Goal: Communication & Community: Answer question/provide support

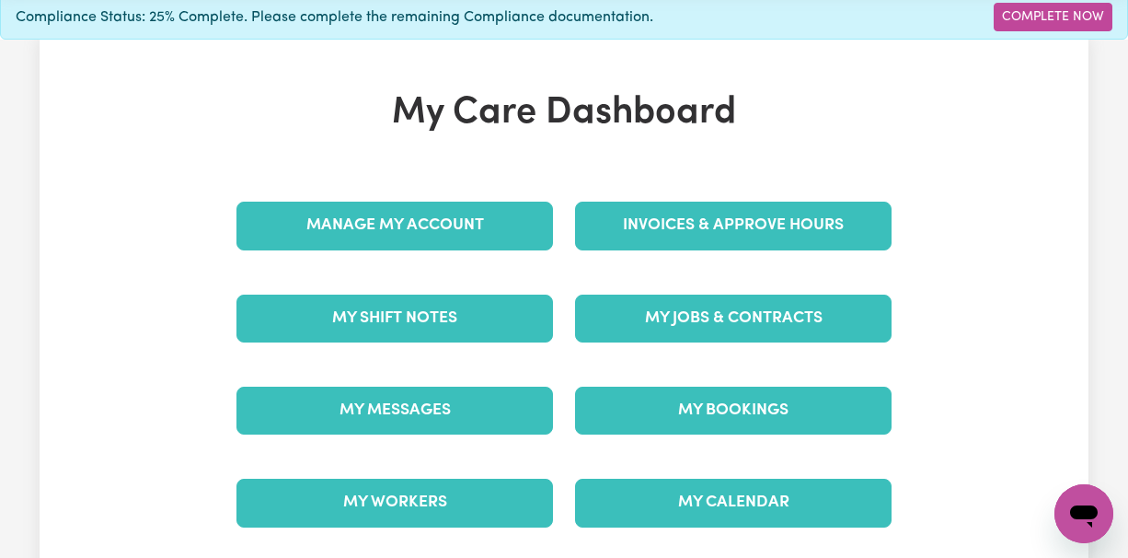
scroll to position [122, 0]
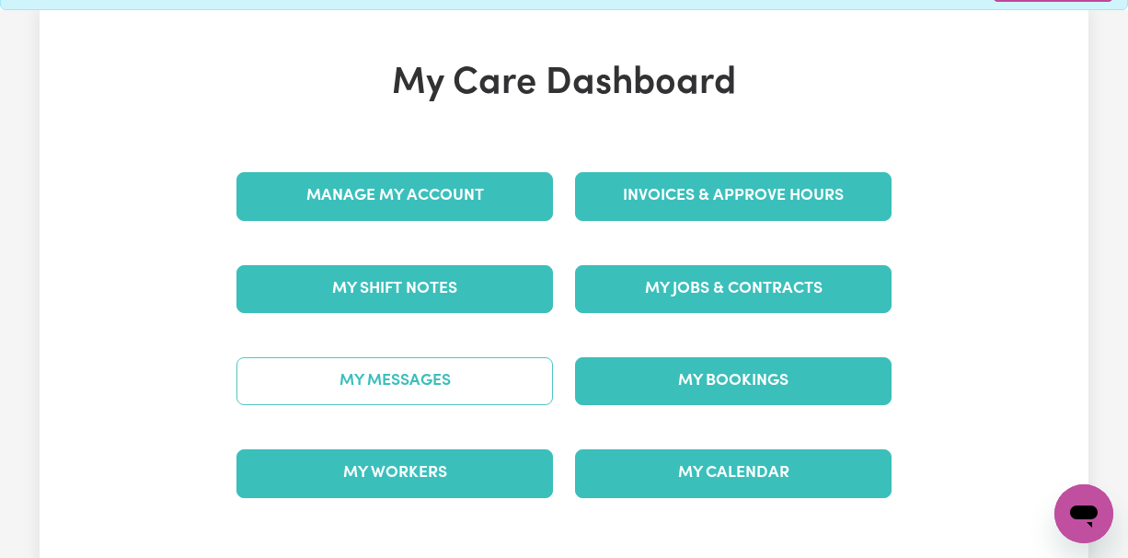
click at [405, 357] on link "My Messages" at bounding box center [394, 381] width 317 height 48
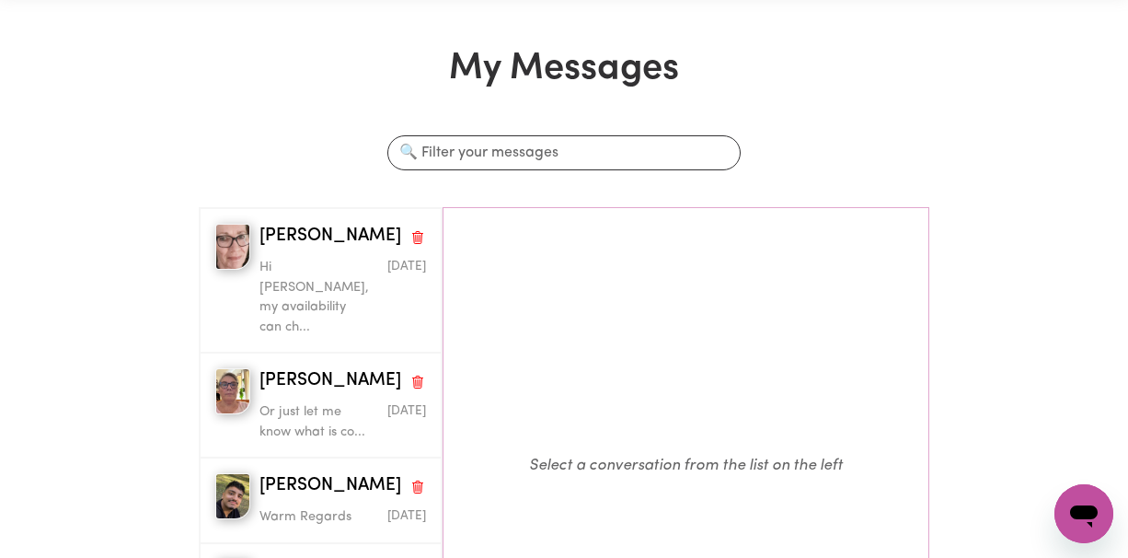
scroll to position [122, 0]
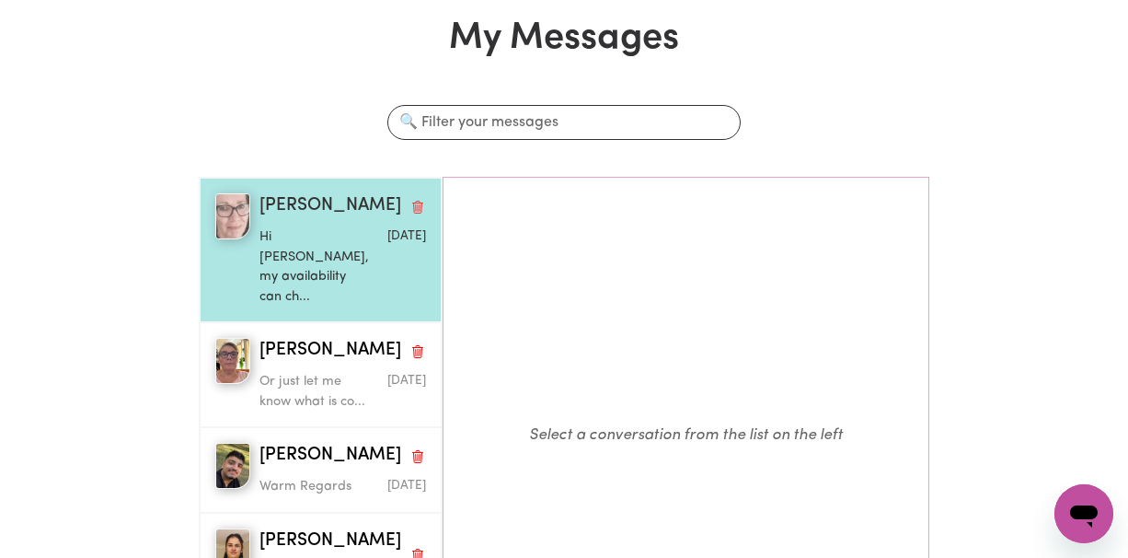
click at [303, 231] on p "Hi [PERSON_NAME], my availability can ch..." at bounding box center [314, 266] width 111 height 79
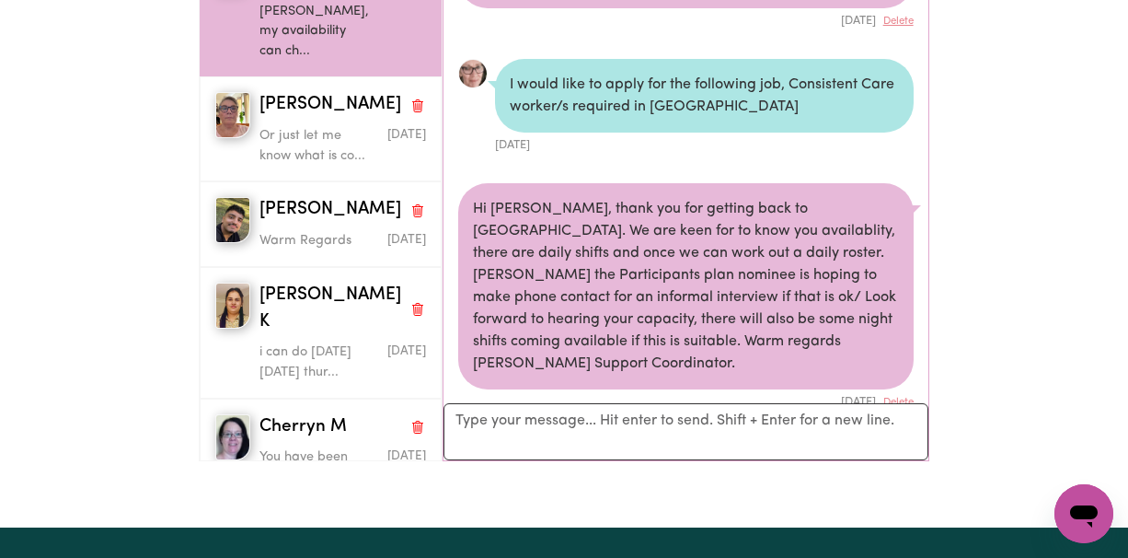
scroll to position [245, 0]
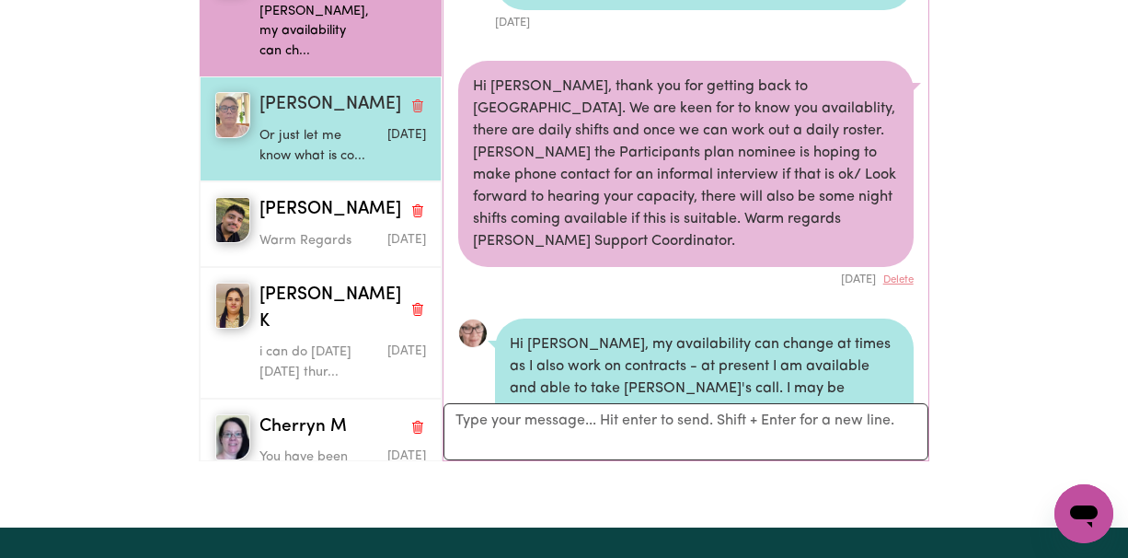
click at [322, 126] on p "Or just let me know what is co..." at bounding box center [314, 146] width 111 height 40
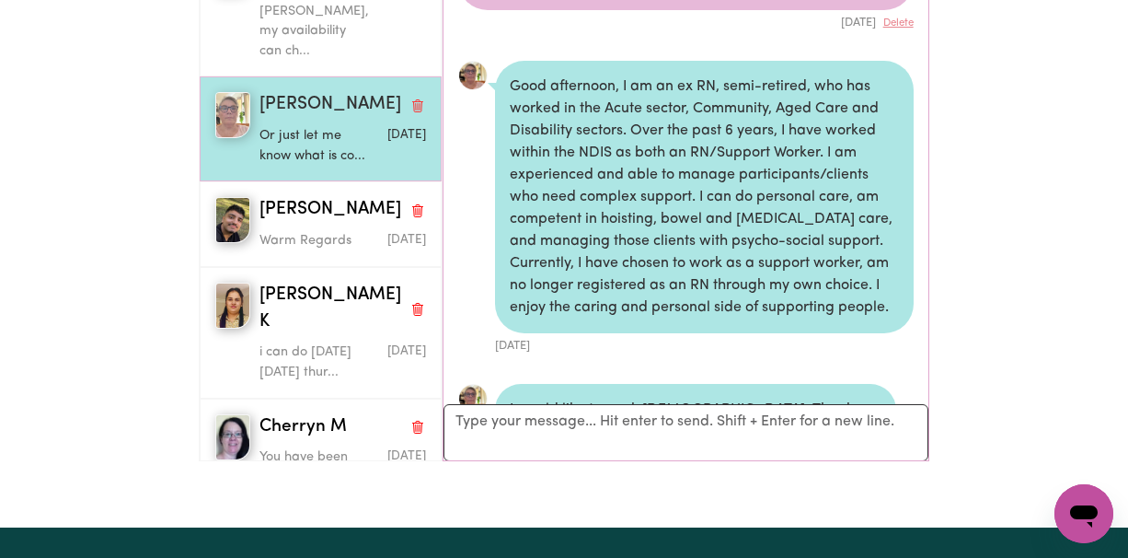
scroll to position [869, 0]
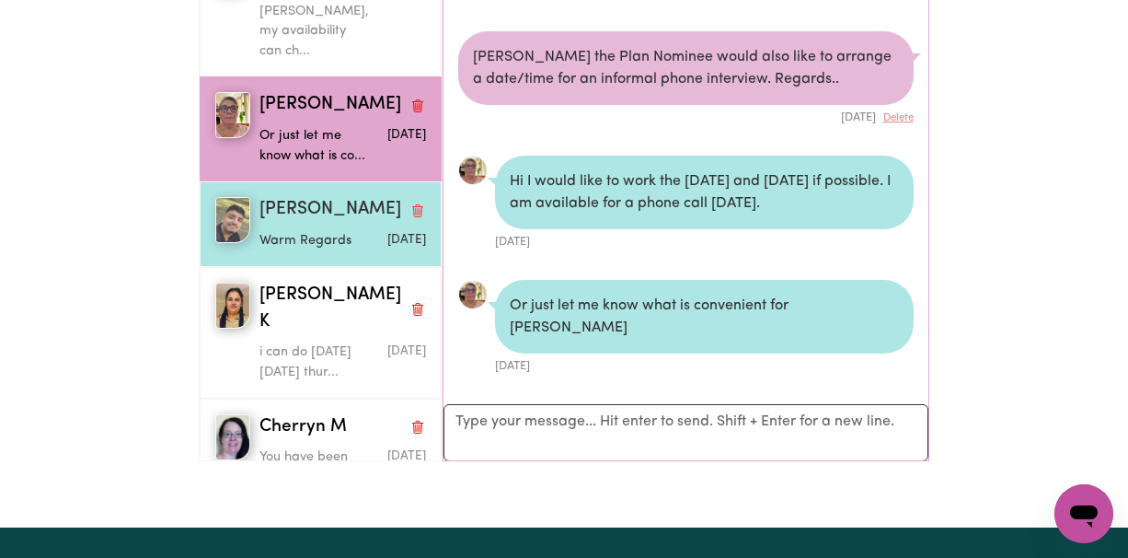
click at [298, 231] on p "Warm Regards" at bounding box center [314, 241] width 111 height 20
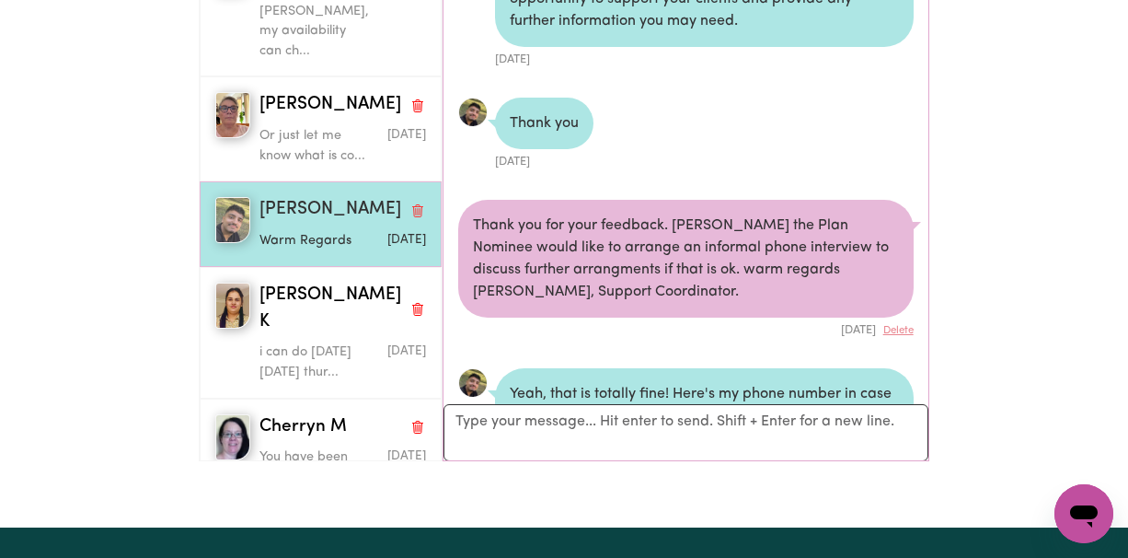
scroll to position [1059, 0]
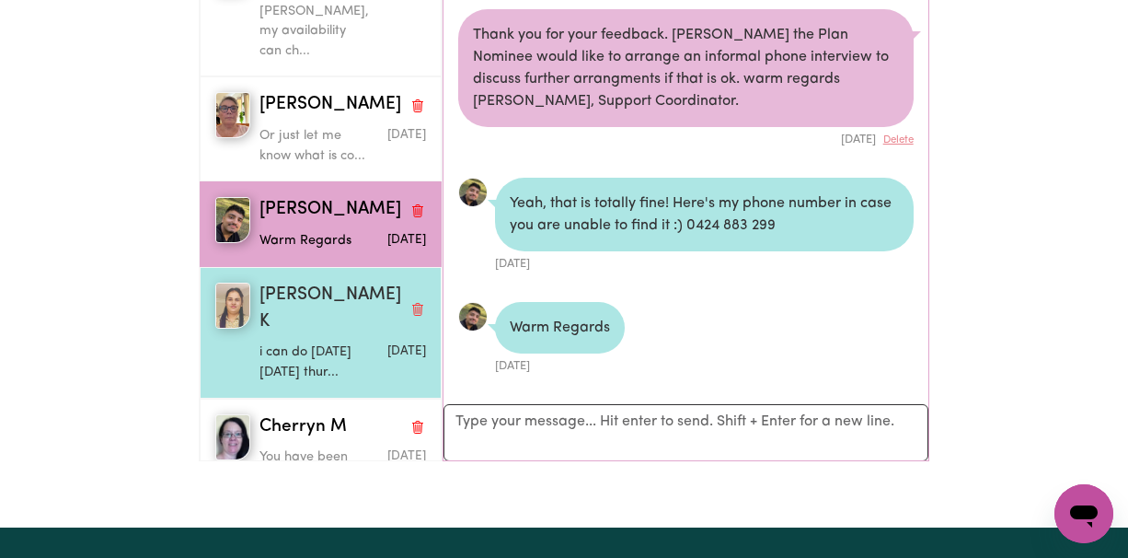
click at [309, 342] on p "i can do [DATE] [DATE] thur..." at bounding box center [314, 362] width 111 height 40
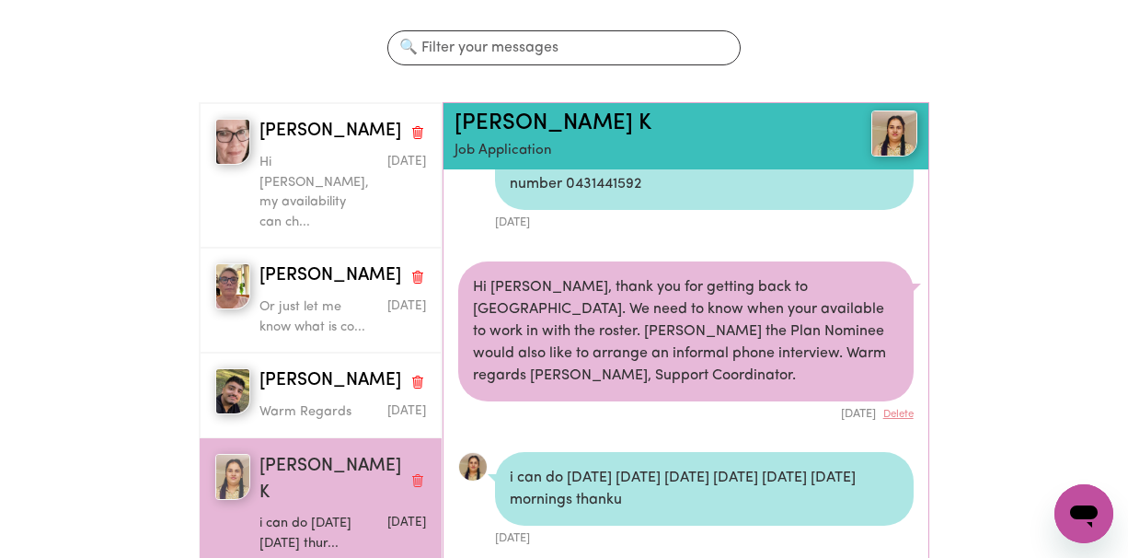
scroll to position [245, 0]
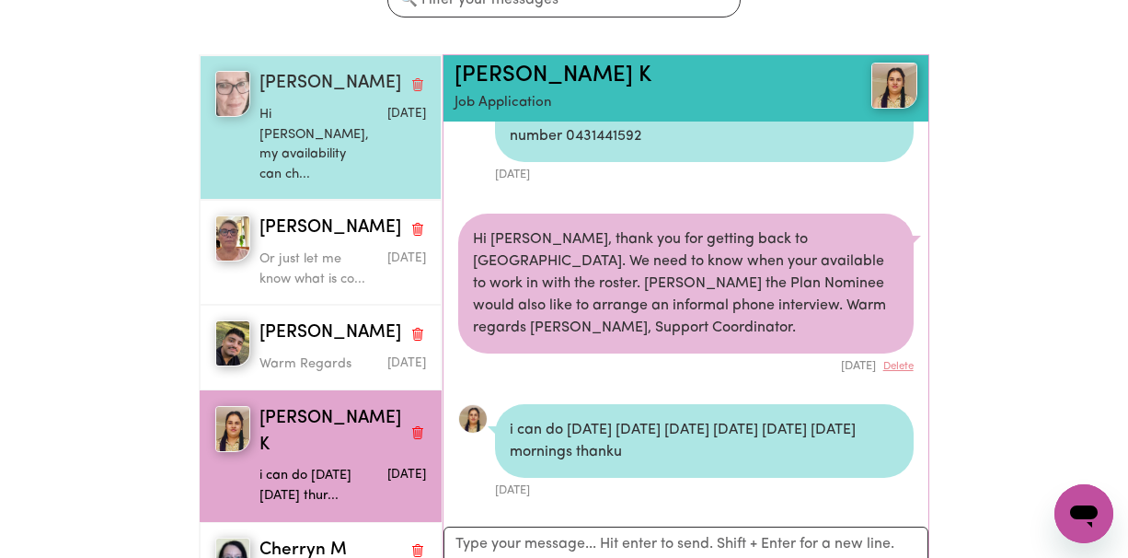
click at [303, 105] on p "Hi [PERSON_NAME], my availability can ch..." at bounding box center [314, 144] width 111 height 79
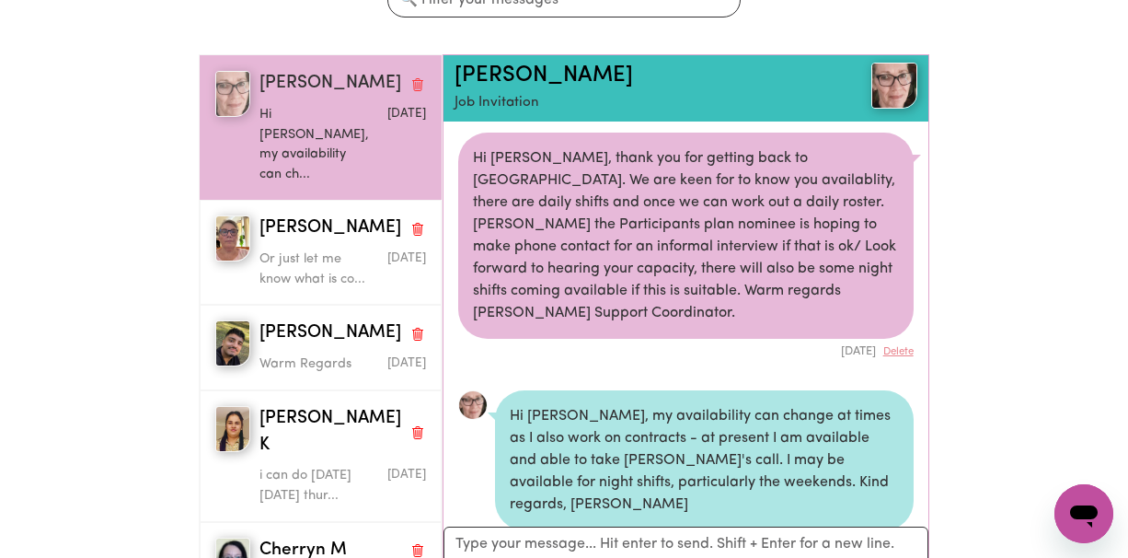
scroll to position [305, 0]
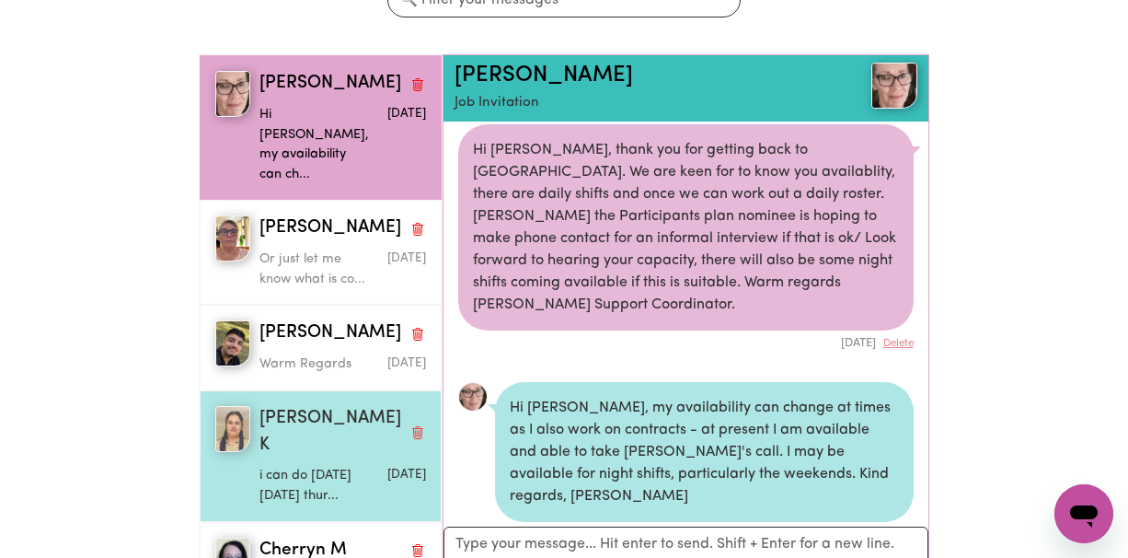
click at [320, 466] on p "i can do [DATE] [DATE] thur..." at bounding box center [314, 486] width 111 height 40
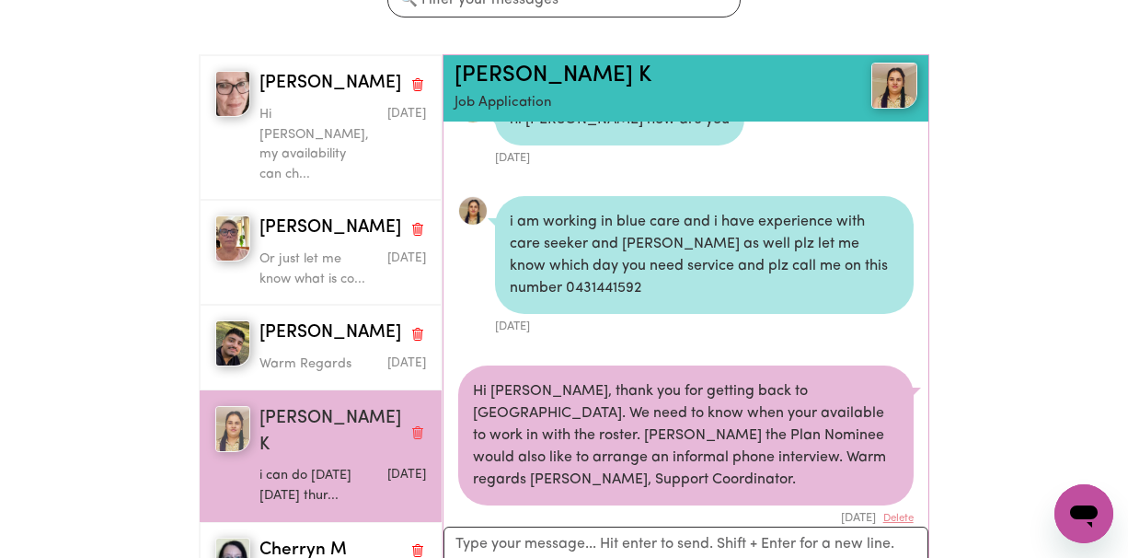
scroll to position [364, 0]
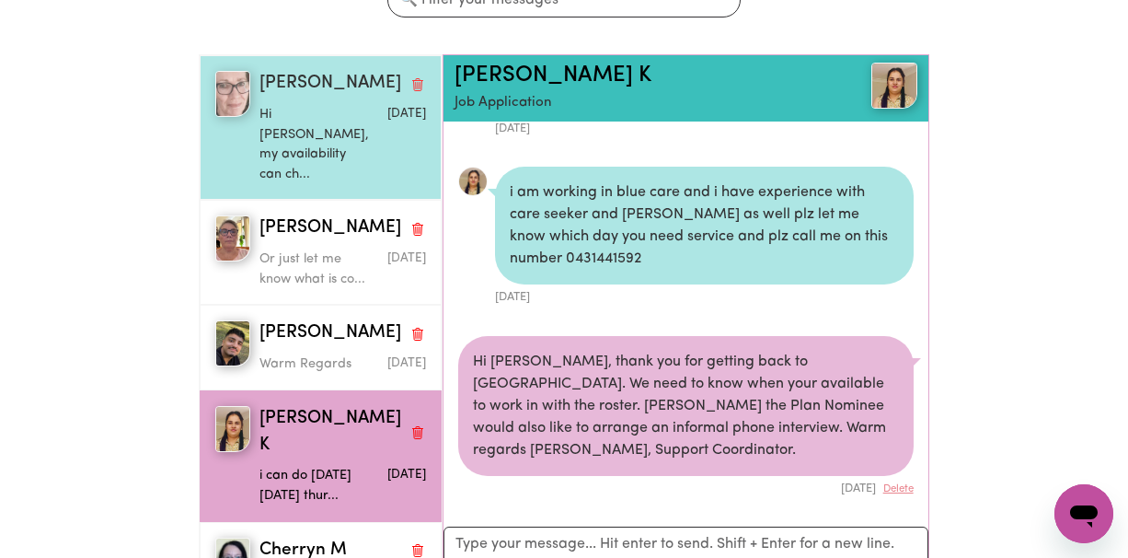
click at [294, 105] on p "Hi [PERSON_NAME], my availability can ch..." at bounding box center [314, 144] width 111 height 79
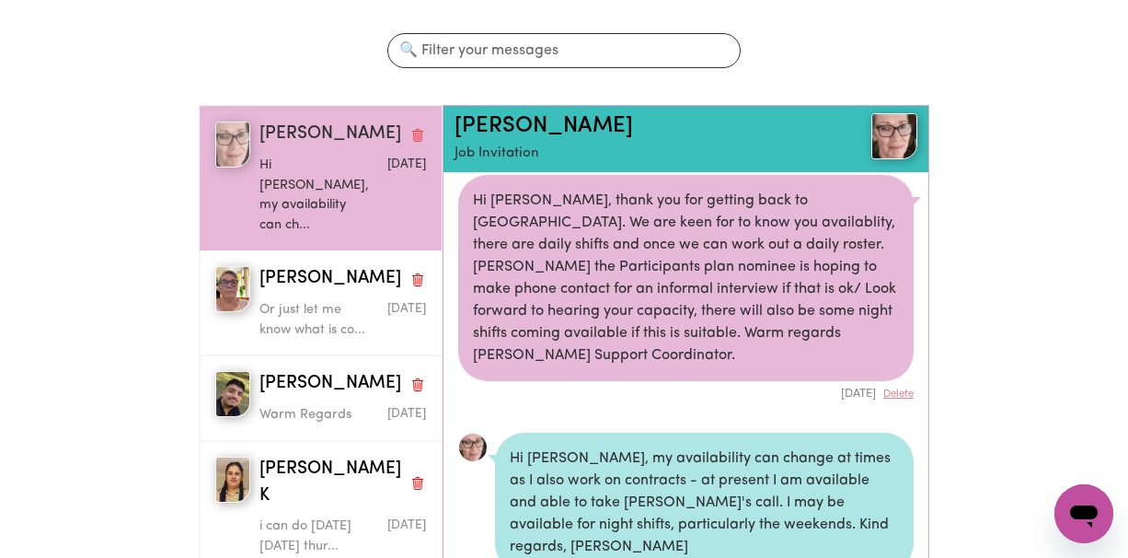
scroll to position [0, 0]
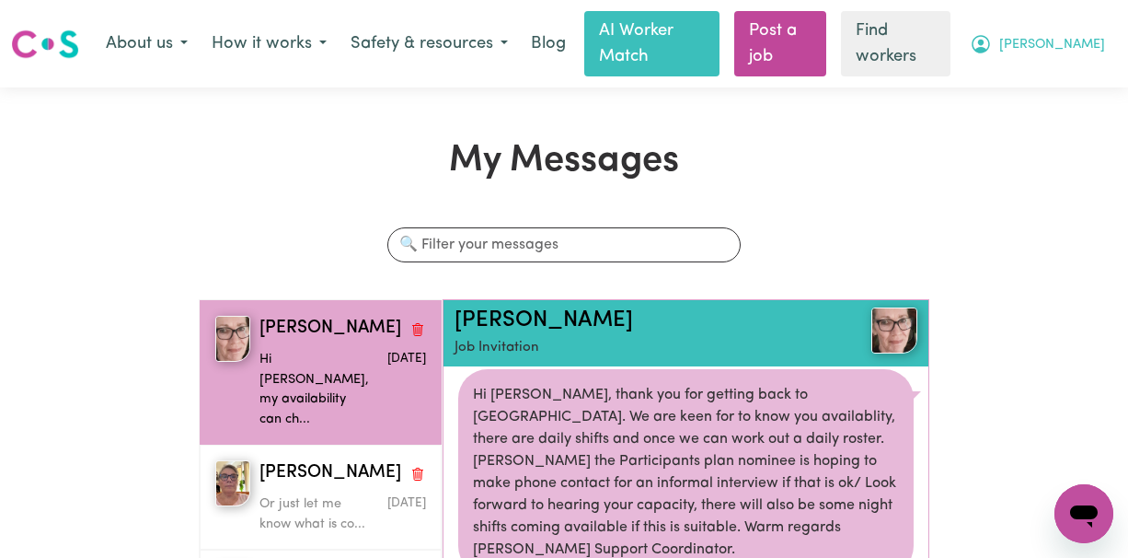
click at [1095, 40] on span "[PERSON_NAME]" at bounding box center [1052, 45] width 106 height 20
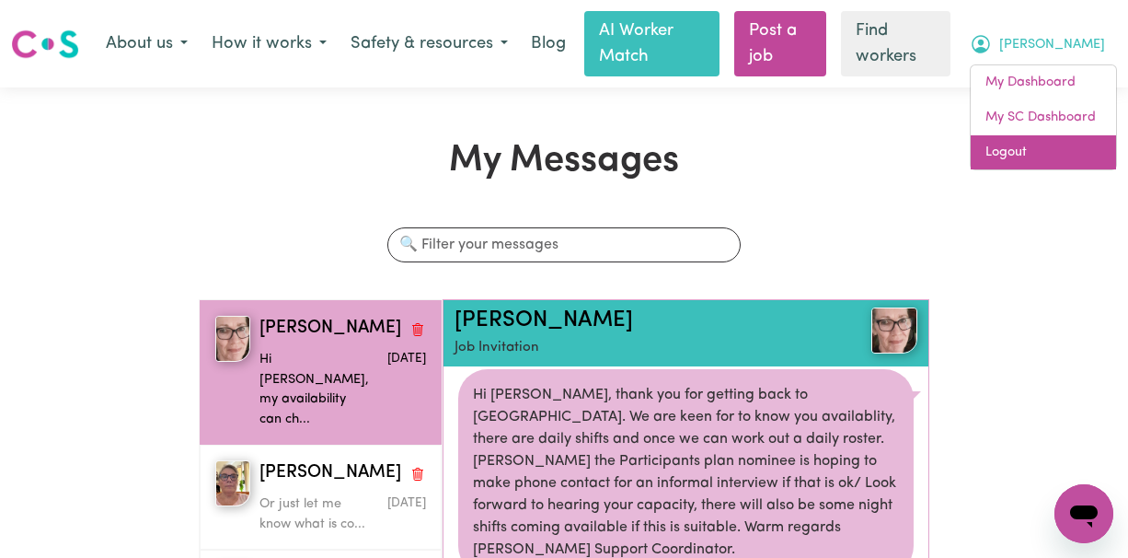
click at [998, 140] on link "Logout" at bounding box center [1043, 152] width 145 height 35
